Goal: Information Seeking & Learning: Learn about a topic

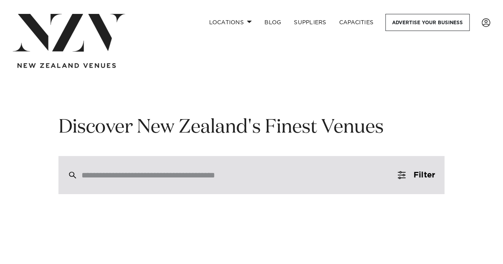
click at [132, 175] on input "search" at bounding box center [234, 175] width 306 height 9
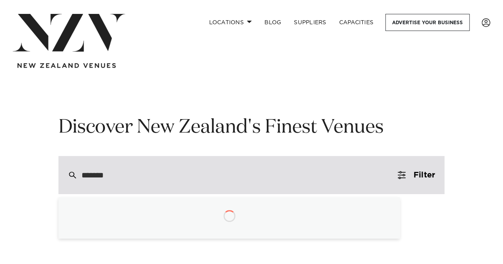
type input "********"
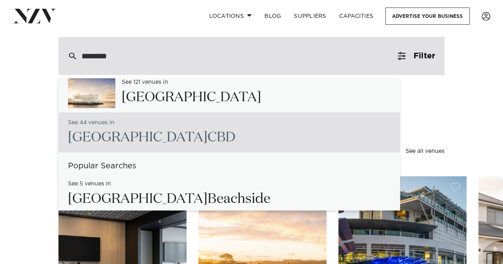
scroll to position [40, 0]
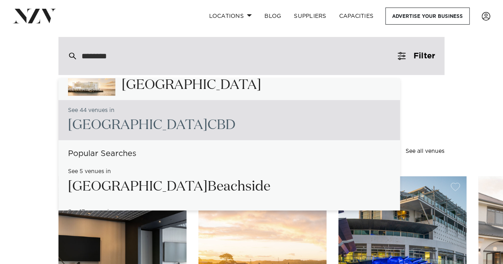
click at [142, 127] on h2 "Auckland CBD" at bounding box center [151, 125] width 167 height 18
type input "**********"
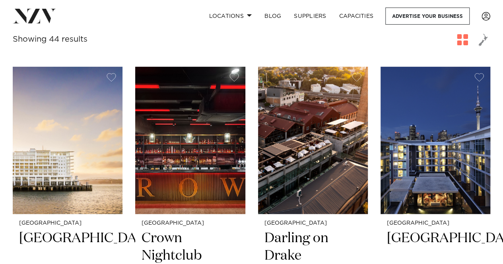
scroll to position [159, 0]
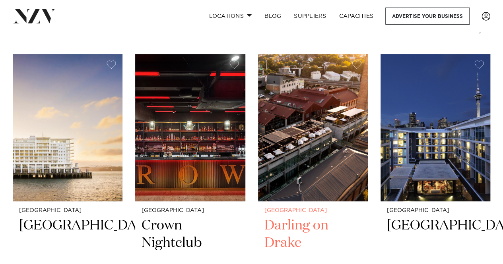
click at [310, 227] on h2 "Darling on Drake" at bounding box center [312, 244] width 97 height 54
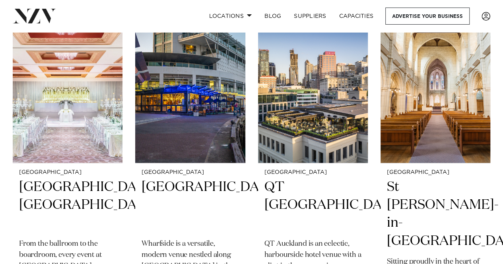
scroll to position [557, 0]
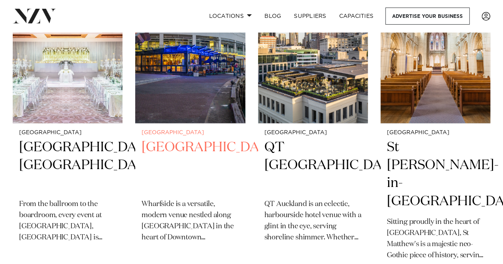
click at [176, 164] on h2 "Wharfside Event Centre" at bounding box center [190, 166] width 97 height 54
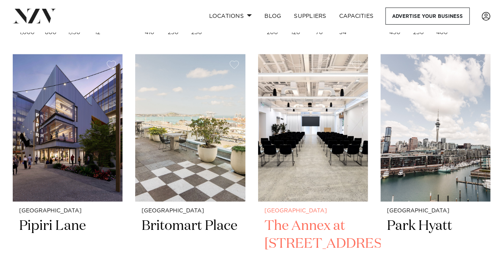
scroll to position [832, 0]
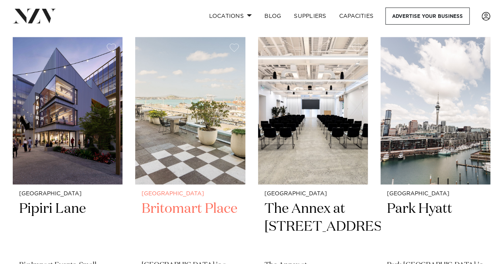
click at [213, 207] on h2 "Britomart Place" at bounding box center [190, 227] width 97 height 54
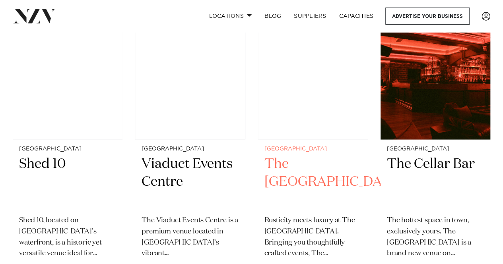
scroll to position [2180, 0]
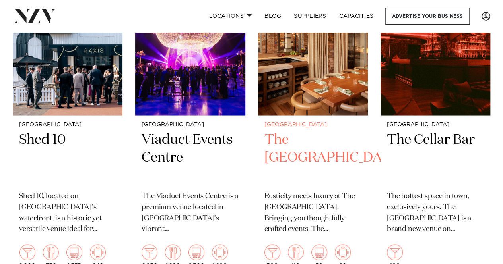
click at [301, 138] on h2 "The Hotel Britomart" at bounding box center [312, 158] width 97 height 54
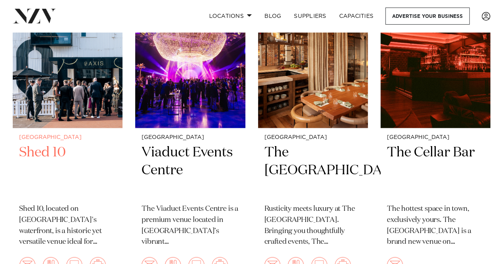
click at [33, 149] on h2 "Shed 10" at bounding box center [67, 171] width 97 height 54
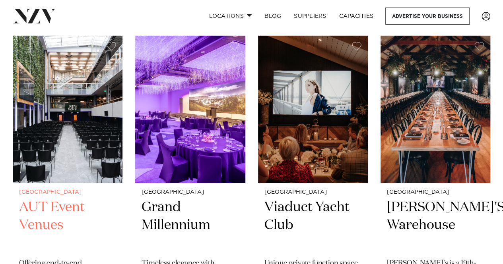
scroll to position [2791, 0]
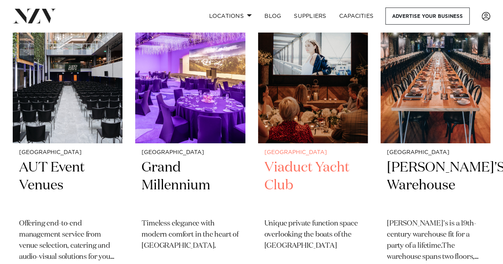
click at [308, 167] on h2 "Viaduct Yacht Club" at bounding box center [312, 186] width 97 height 54
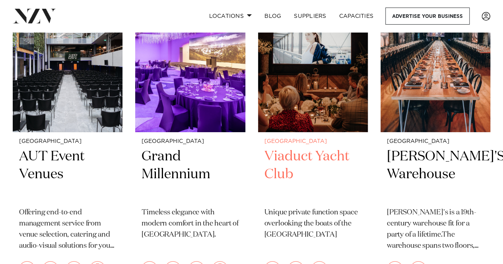
scroll to position [2815, 0]
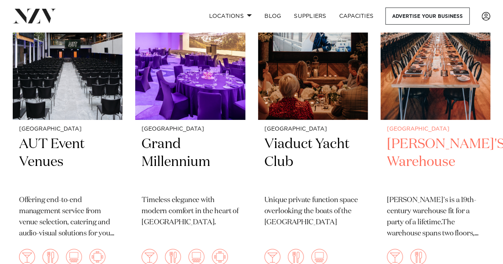
click at [414, 141] on h2 "BRAD'S Warehouse" at bounding box center [435, 163] width 97 height 54
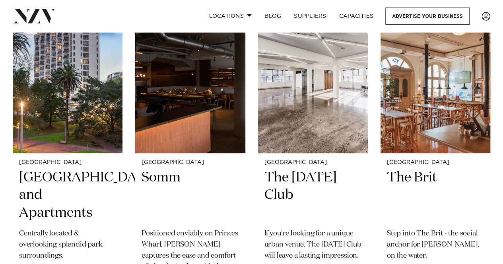
scroll to position [3117, 0]
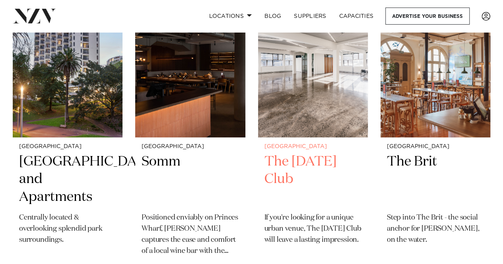
click at [305, 161] on h2 "The Tuesday Club" at bounding box center [312, 180] width 97 height 54
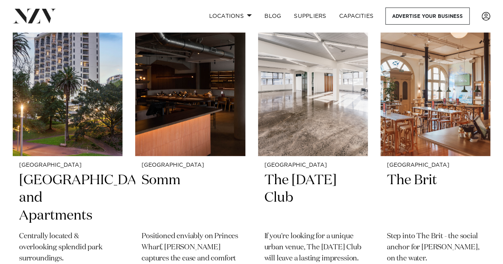
scroll to position [3138, 0]
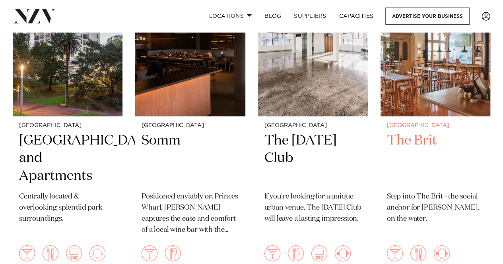
click at [408, 140] on h2 "The Brit" at bounding box center [435, 159] width 97 height 54
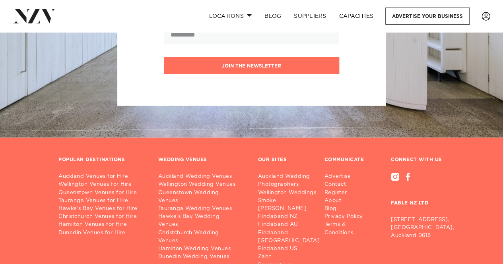
scroll to position [3914, 0]
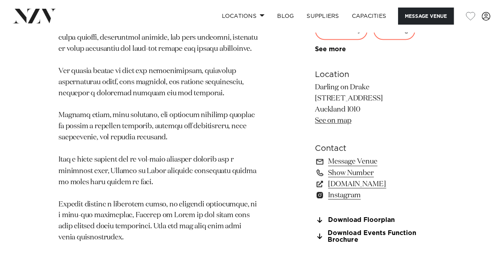
scroll to position [596, 0]
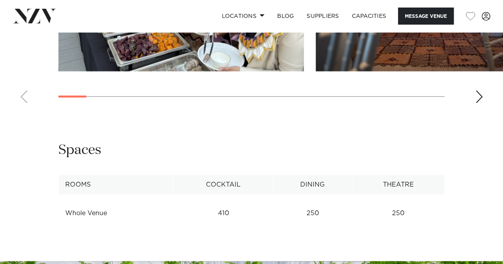
scroll to position [914, 0]
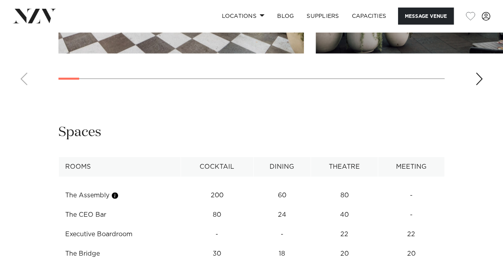
scroll to position [954, 0]
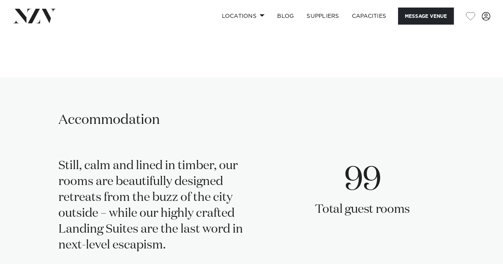
scroll to position [1630, 0]
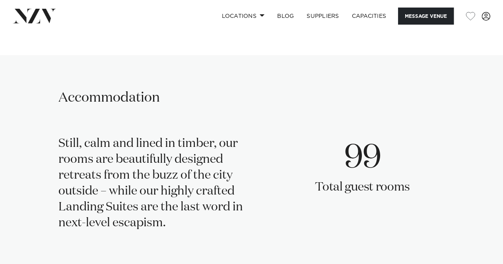
click at [67, 11] on link "See more" at bounding box center [97, 7] width 62 height 6
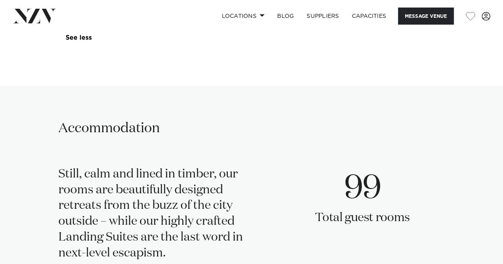
scroll to position [1709, 0]
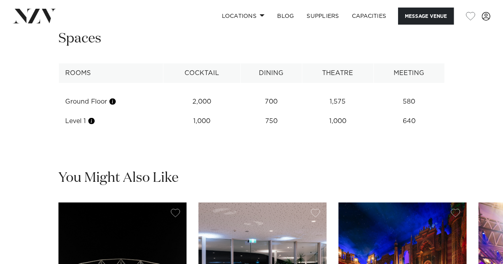
scroll to position [1034, 0]
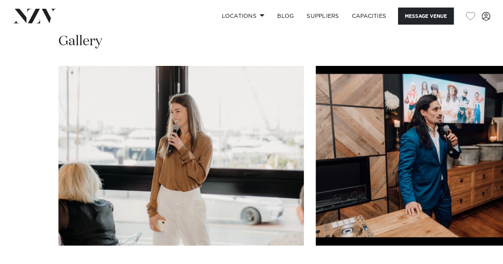
scroll to position [755, 0]
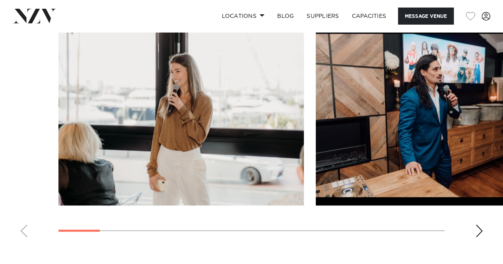
click at [481, 231] on div "Next slide" at bounding box center [479, 231] width 8 height 13
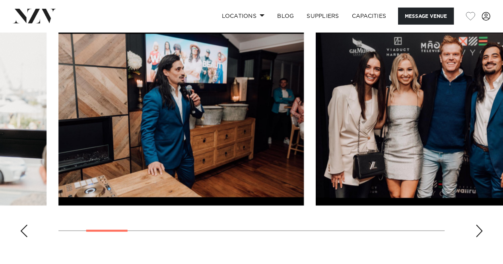
click at [481, 231] on div "Next slide" at bounding box center [479, 231] width 8 height 13
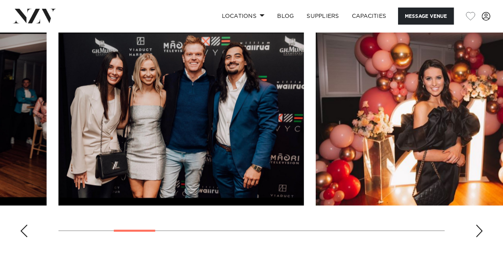
click at [481, 231] on div "Next slide" at bounding box center [479, 231] width 8 height 13
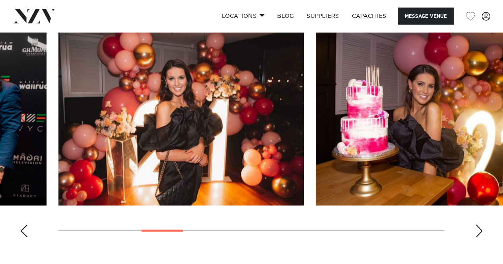
click at [481, 231] on div "Next slide" at bounding box center [479, 231] width 8 height 13
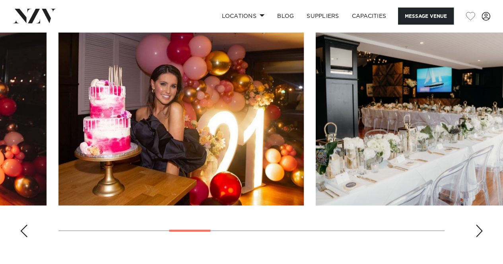
click at [481, 231] on div "Next slide" at bounding box center [479, 231] width 8 height 13
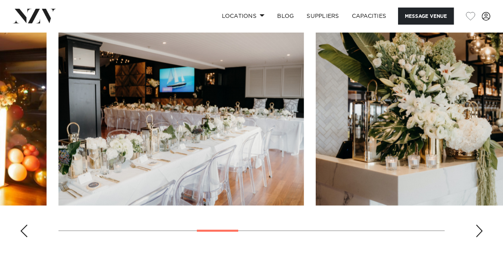
click at [481, 231] on div "Next slide" at bounding box center [479, 231] width 8 height 13
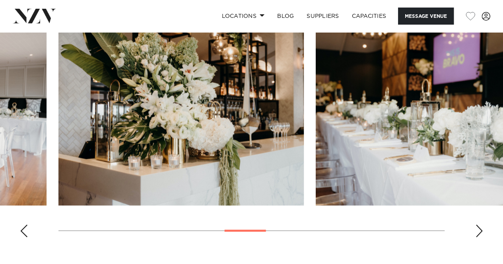
click at [481, 231] on div "Next slide" at bounding box center [479, 231] width 8 height 13
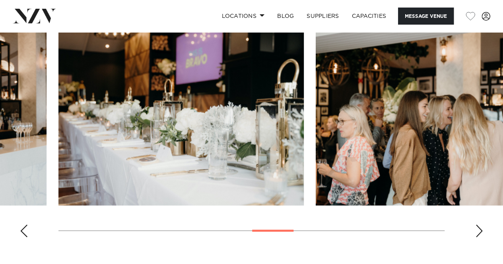
click at [481, 231] on div "Next slide" at bounding box center [479, 231] width 8 height 13
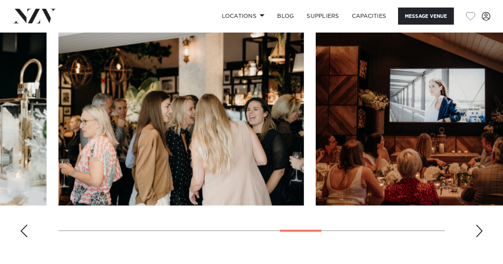
click at [481, 231] on div "Next slide" at bounding box center [479, 231] width 8 height 13
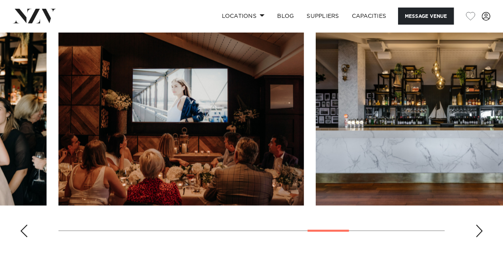
click at [481, 231] on div "Next slide" at bounding box center [479, 231] width 8 height 13
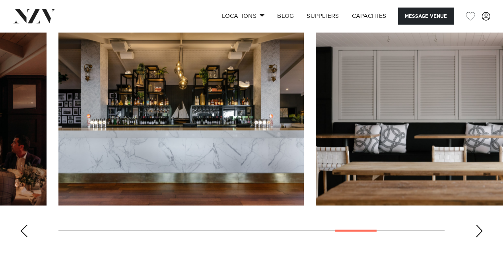
click at [481, 231] on div "Next slide" at bounding box center [479, 231] width 8 height 13
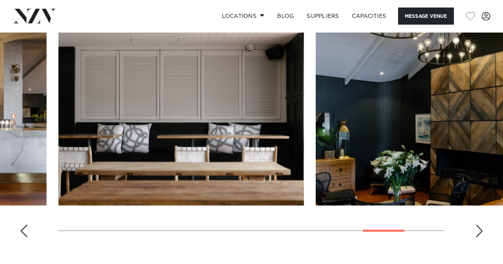
click at [481, 231] on div "Next slide" at bounding box center [479, 231] width 8 height 13
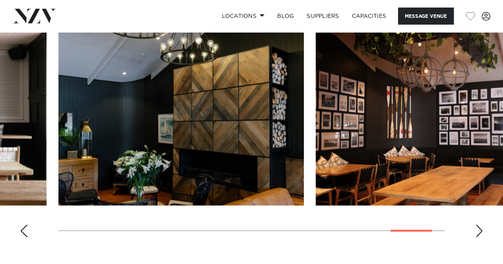
click at [481, 231] on div "Next slide" at bounding box center [479, 231] width 8 height 13
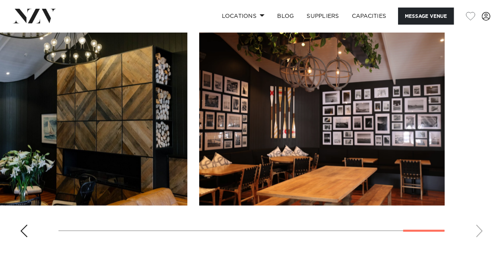
click at [481, 231] on swiper-container at bounding box center [251, 135] width 503 height 218
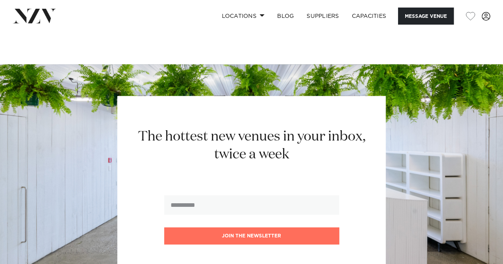
scroll to position [1153, 0]
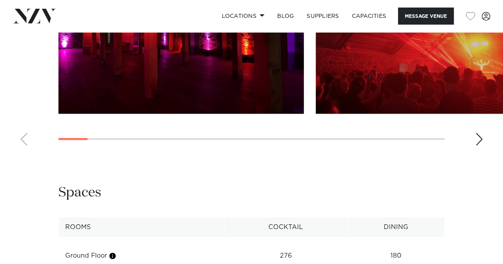
scroll to position [914, 0]
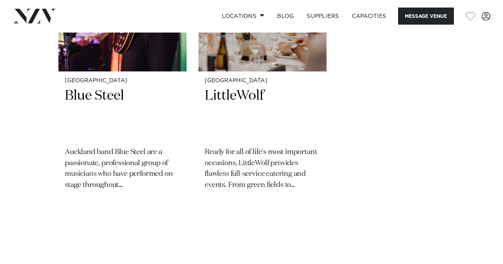
scroll to position [1312, 0]
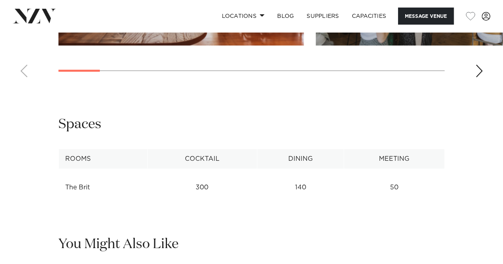
scroll to position [914, 0]
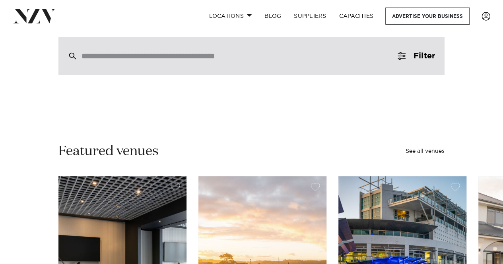
click at [219, 61] on div at bounding box center [251, 56] width 386 height 38
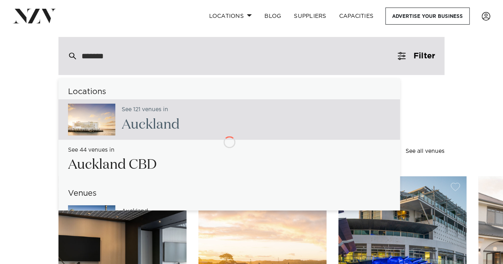
type input "********"
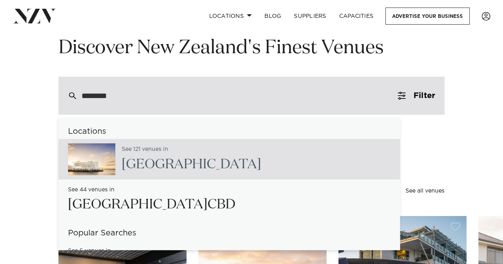
click at [132, 161] on span "[GEOGRAPHIC_DATA]" at bounding box center [192, 165] width 140 height 14
type input "**********"
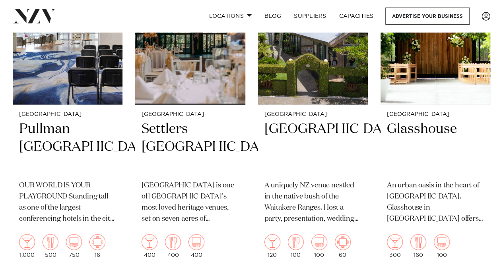
scroll to position [2385, 0]
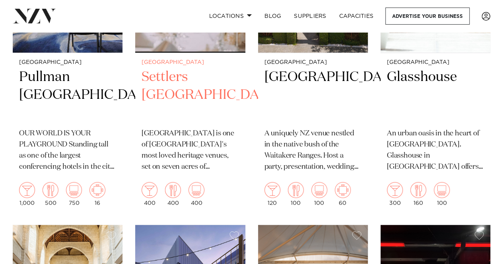
click at [181, 96] on h2 "Settlers Country Manor" at bounding box center [190, 95] width 97 height 54
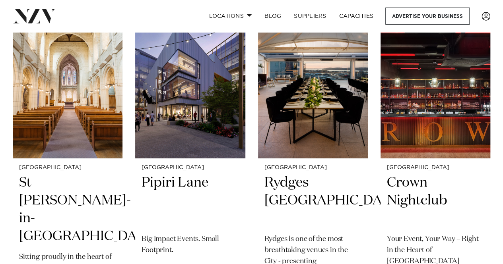
scroll to position [2651, 0]
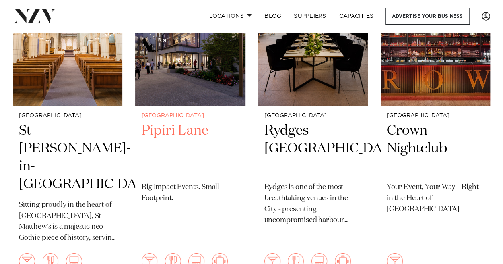
click at [184, 132] on h2 "Pipiri Lane" at bounding box center [190, 149] width 97 height 54
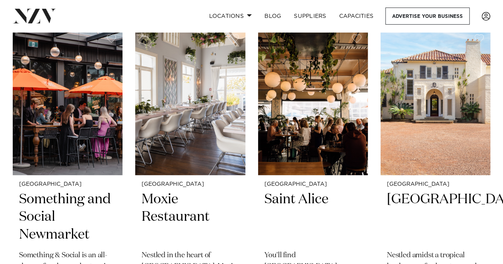
scroll to position [3233, 0]
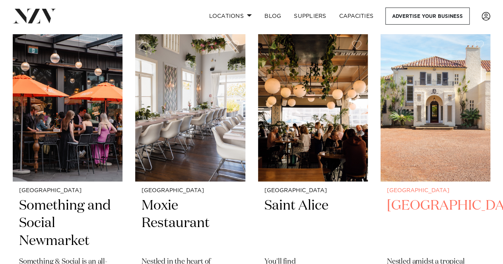
click at [416, 197] on h2 "[GEOGRAPHIC_DATA]" at bounding box center [435, 224] width 97 height 54
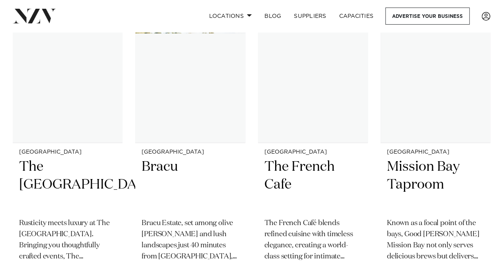
scroll to position [6474, 0]
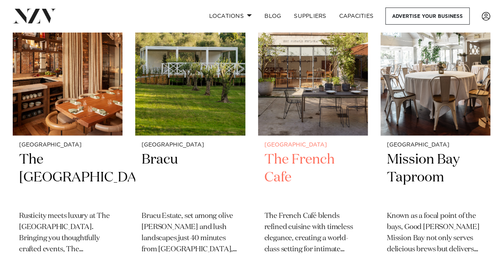
click at [311, 161] on h2 "The French Cafe" at bounding box center [312, 178] width 97 height 54
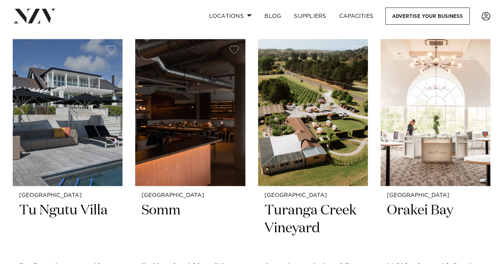
scroll to position [8322, 0]
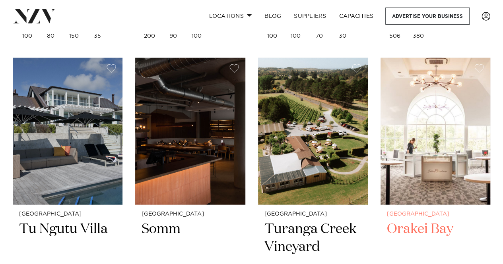
click at [403, 229] on h2 "Orakei Bay" at bounding box center [435, 248] width 97 height 54
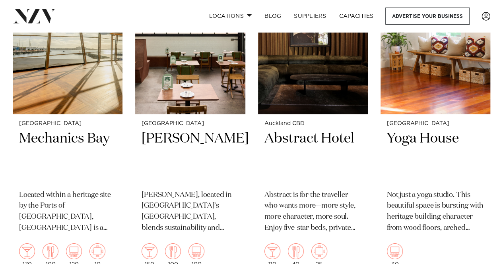
scroll to position [8726, 0]
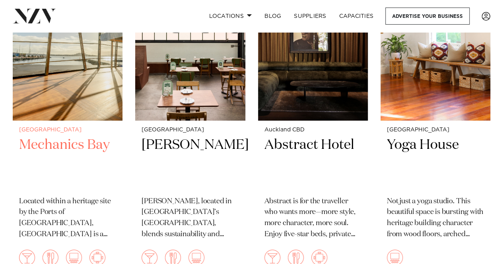
click at [55, 200] on p "Located within a heritage site by the Ports of Auckland, Mechanics Bay is a cha…" at bounding box center [67, 218] width 97 height 45
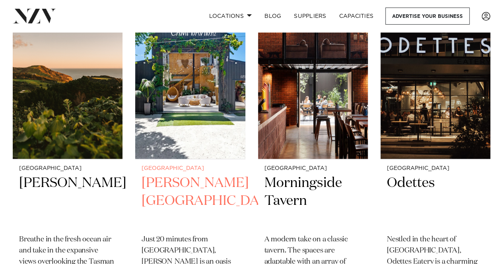
scroll to position [9367, 0]
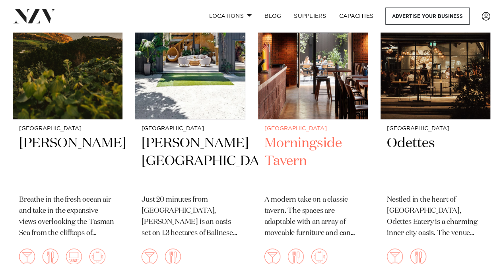
click at [301, 144] on h2 "Morningside Tavern" at bounding box center [312, 162] width 97 height 54
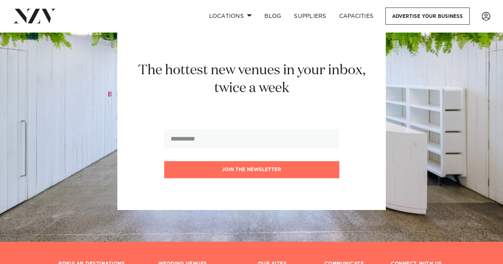
scroll to position [10361, 0]
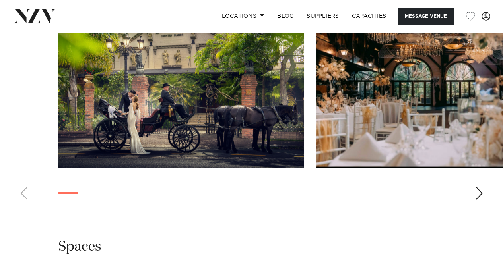
scroll to position [954, 0]
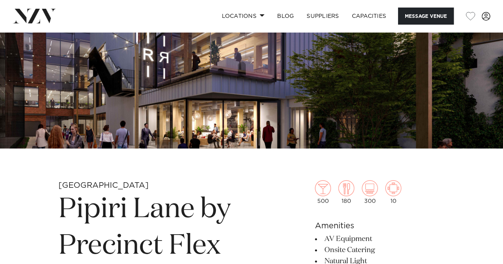
scroll to position [199, 0]
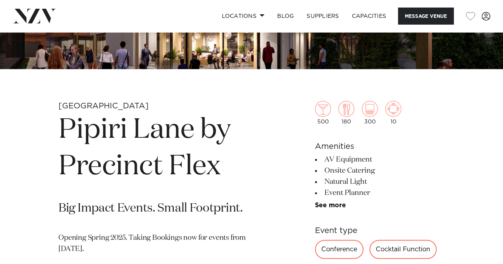
drag, startPoint x: 281, startPoint y: 154, endPoint x: 493, endPoint y: 142, distance: 212.2
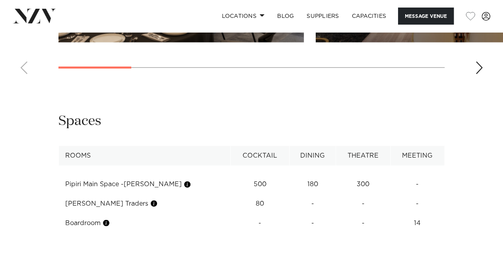
scroll to position [914, 0]
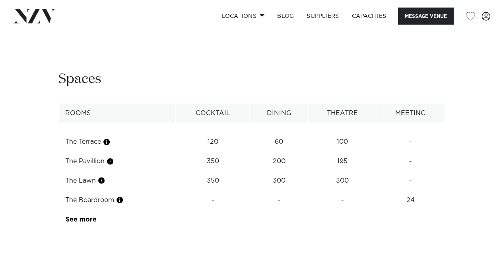
scroll to position [1034, 0]
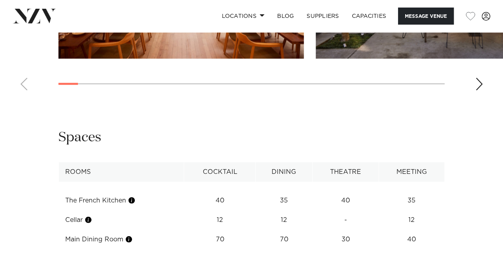
scroll to position [994, 0]
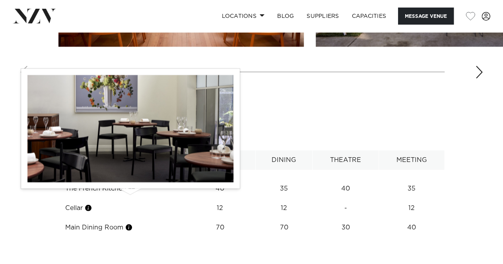
click at [130, 224] on button "button" at bounding box center [129, 228] width 8 height 8
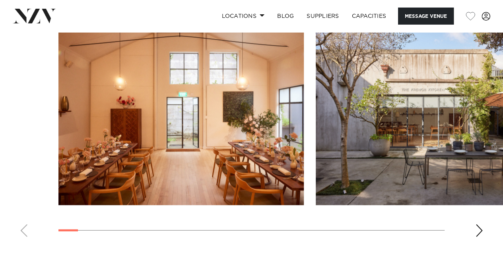
scroll to position [835, 0]
click at [479, 225] on div "Next slide" at bounding box center [479, 231] width 8 height 13
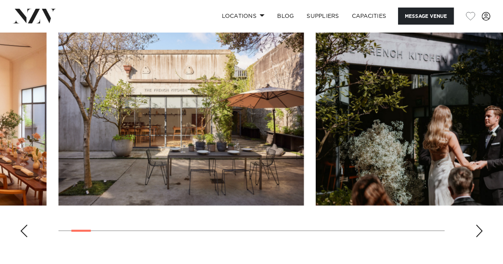
click at [479, 225] on div "Next slide" at bounding box center [479, 231] width 8 height 13
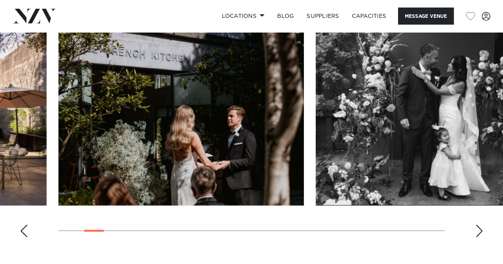
click at [479, 225] on div "Next slide" at bounding box center [479, 231] width 8 height 13
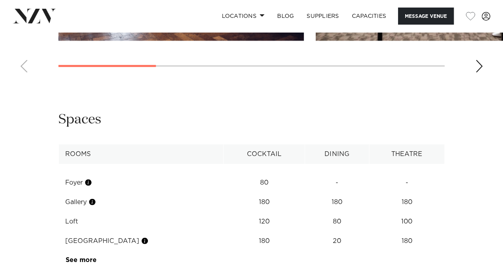
scroll to position [954, 0]
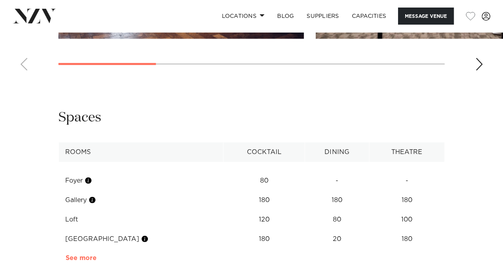
click at [81, 255] on link "See more" at bounding box center [97, 258] width 62 height 6
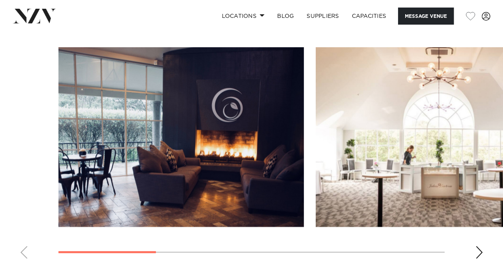
scroll to position [755, 0]
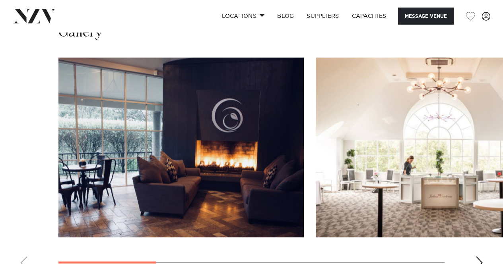
click at [475, 257] on div "Next slide" at bounding box center [479, 263] width 8 height 13
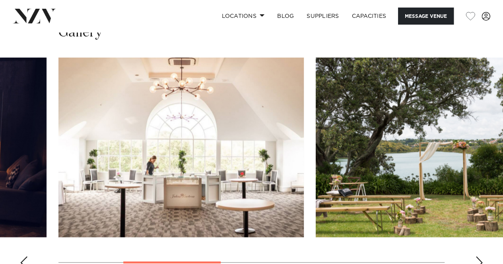
click at [478, 257] on div "Next slide" at bounding box center [479, 263] width 8 height 13
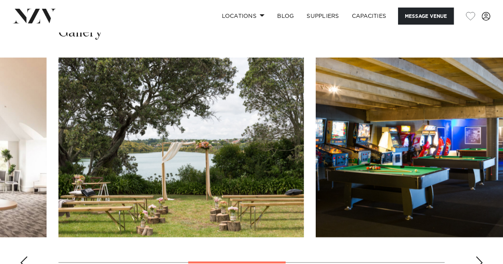
click at [478, 257] on div "Next slide" at bounding box center [479, 263] width 8 height 13
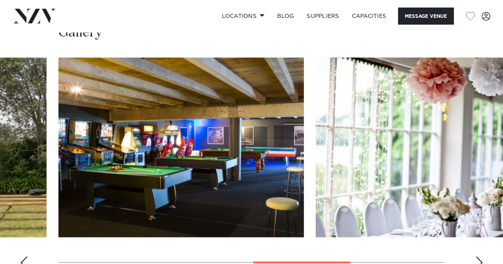
click at [478, 257] on div "Next slide" at bounding box center [479, 263] width 8 height 13
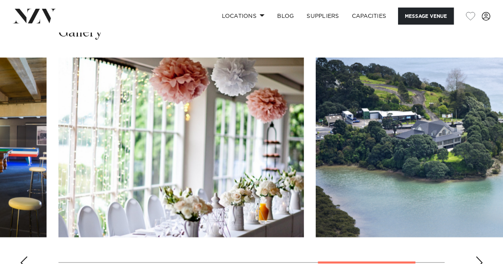
click at [478, 257] on div "Next slide" at bounding box center [479, 263] width 8 height 13
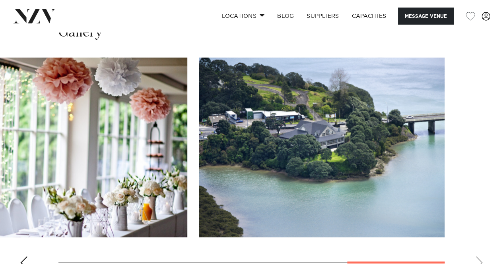
click at [25, 257] on div "Previous slide" at bounding box center [24, 263] width 8 height 13
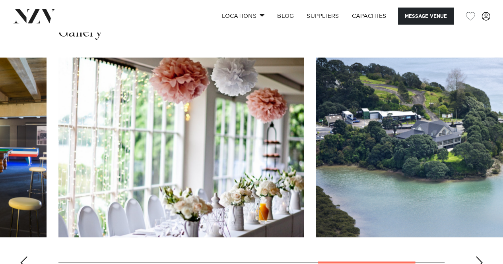
click at [25, 257] on div "Previous slide" at bounding box center [24, 263] width 8 height 13
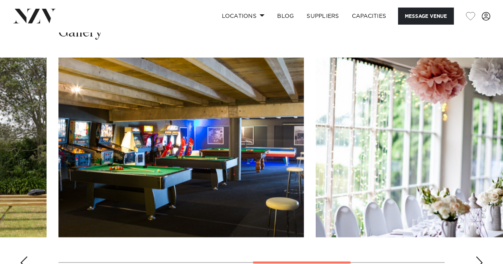
click at [25, 257] on div "Previous slide" at bounding box center [24, 263] width 8 height 13
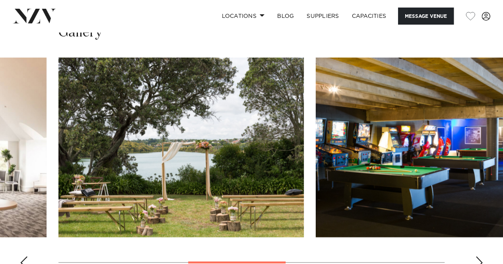
click at [25, 257] on div "Previous slide" at bounding box center [24, 263] width 8 height 13
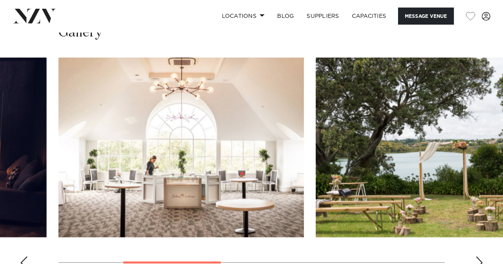
click at [25, 257] on div "Previous slide" at bounding box center [24, 263] width 8 height 13
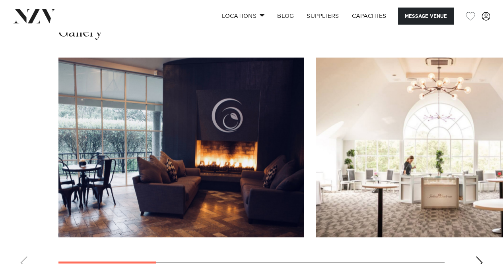
click at [168, 148] on img "1 / 6" at bounding box center [180, 148] width 245 height 180
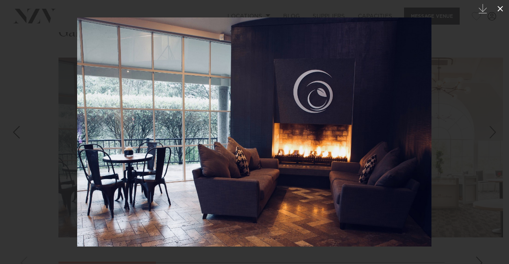
click at [500, 8] on icon at bounding box center [500, 9] width 6 height 6
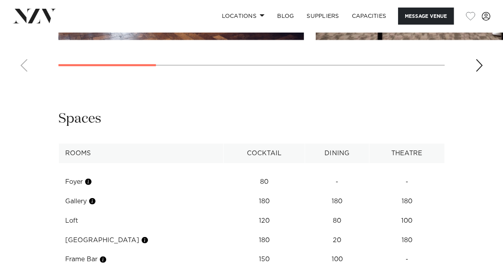
scroll to position [954, 0]
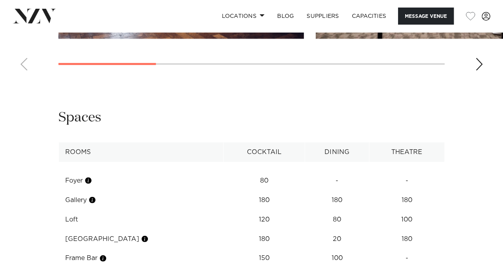
click at [68, 210] on td "Loft" at bounding box center [141, 219] width 165 height 19
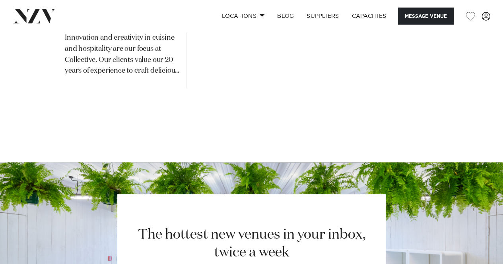
scroll to position [1471, 0]
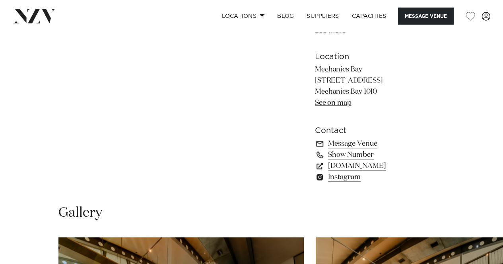
scroll to position [517, 0]
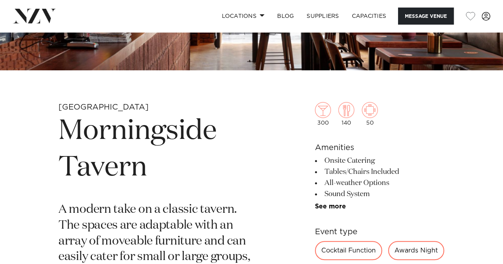
scroll to position [199, 0]
